Goal: Find contact information: Find contact information

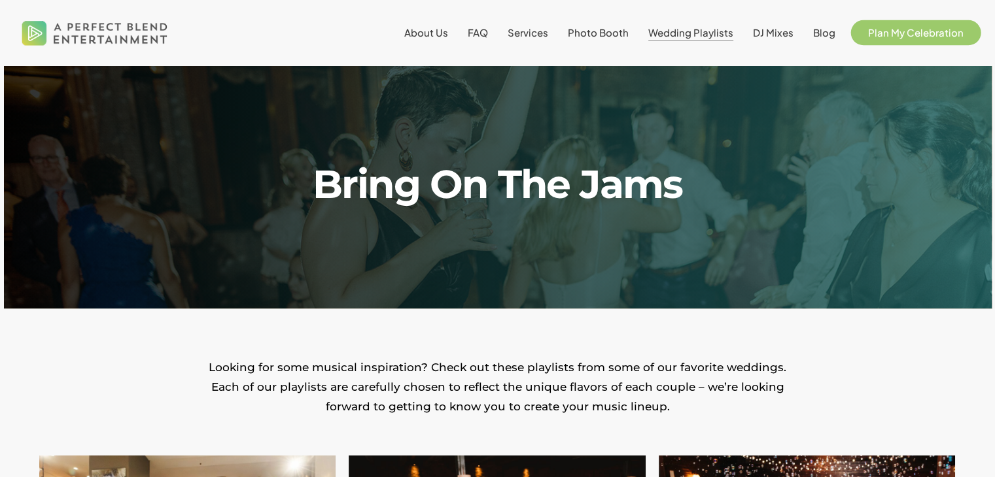
click at [866, 35] on link "Plan My Celebration" at bounding box center [916, 32] width 122 height 10
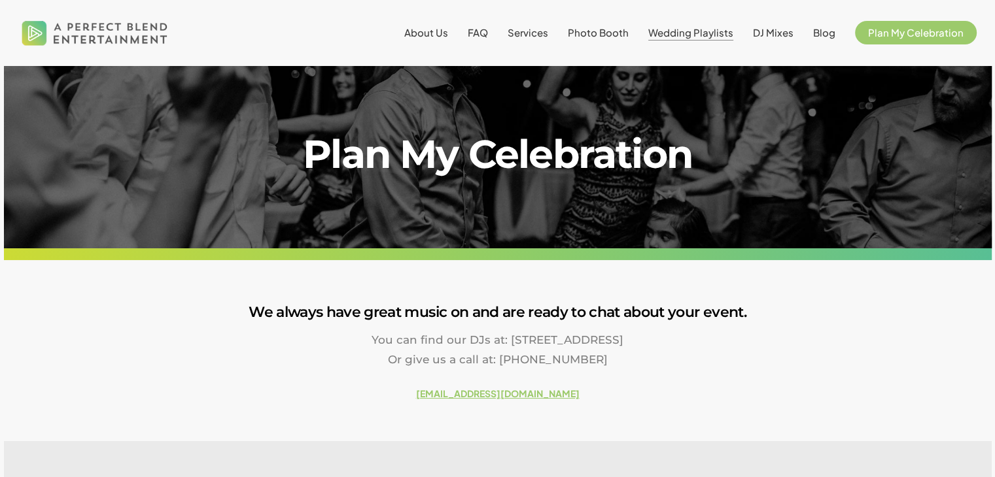
click at [679, 30] on span "Wedding Playlists" at bounding box center [690, 32] width 85 height 12
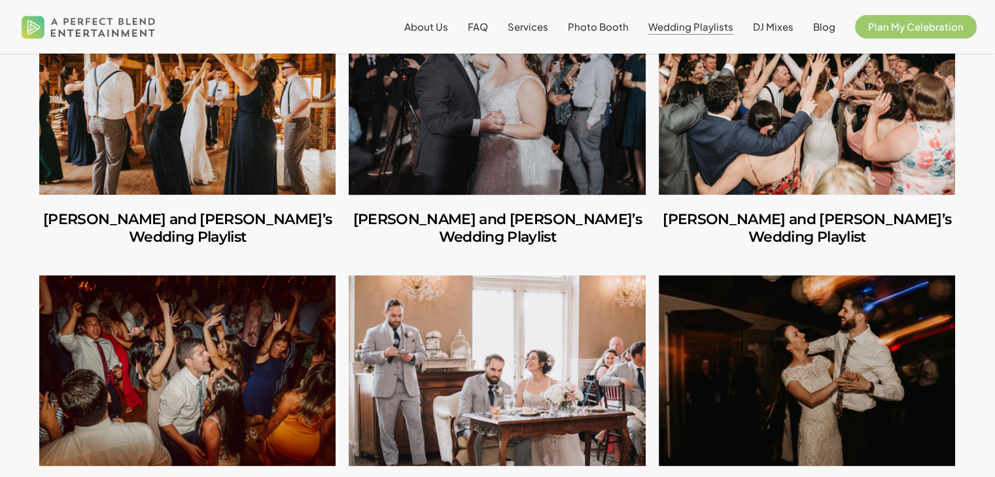
scroll to position [1373, 0]
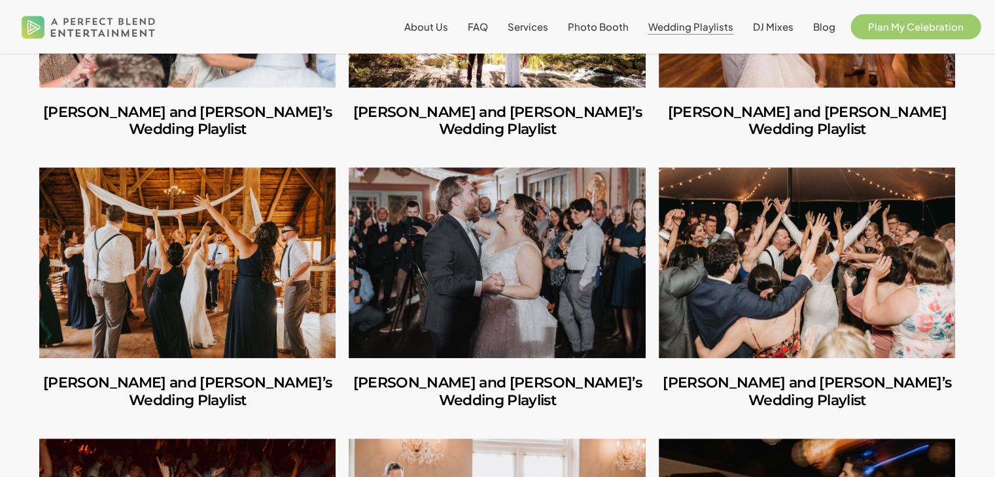
click at [917, 27] on span "Plan My Celebration" at bounding box center [915, 26] width 95 height 12
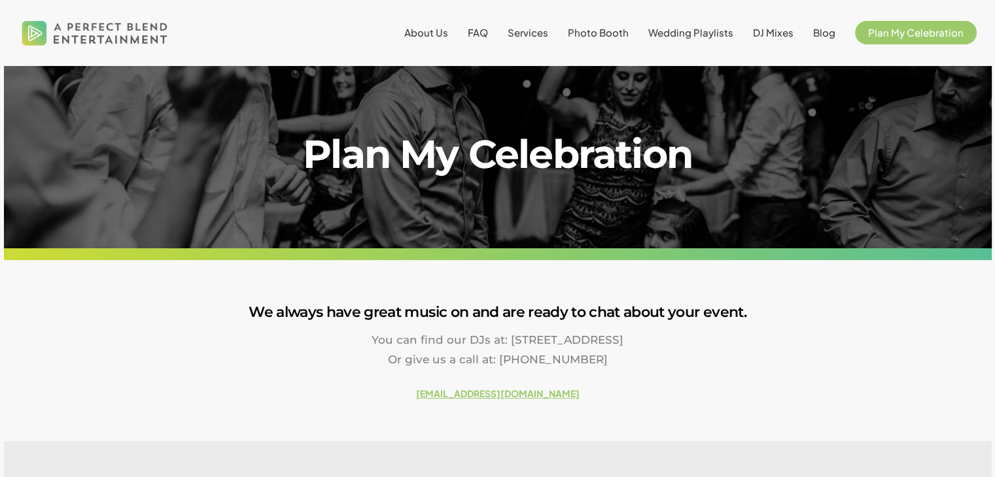
click at [487, 400] on strong "[EMAIL_ADDRESS][DOMAIN_NAME]" at bounding box center [497, 394] width 163 height 12
click at [157, 97] on div at bounding box center [497, 156] width 987 height 183
